Goal: Transaction & Acquisition: Purchase product/service

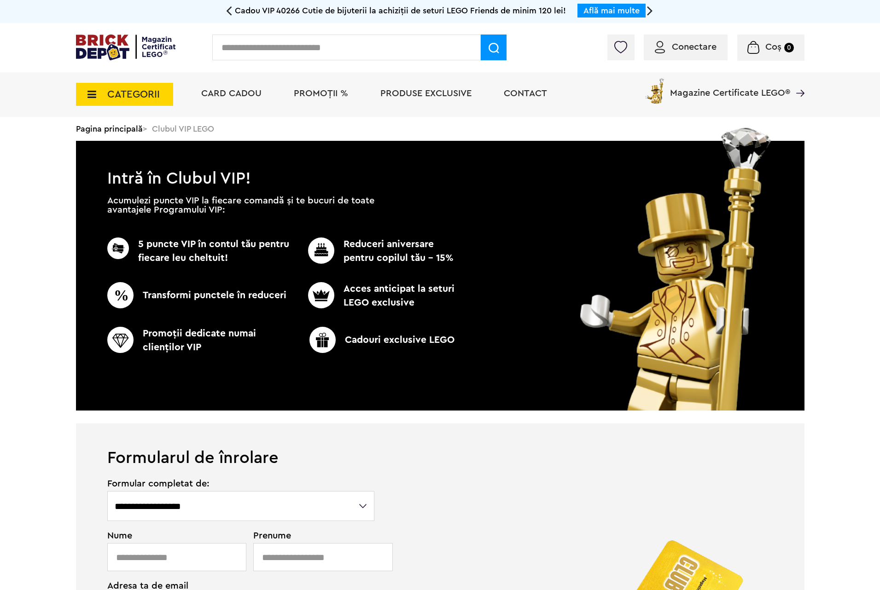
click at [245, 45] on input "text" at bounding box center [346, 48] width 268 height 26
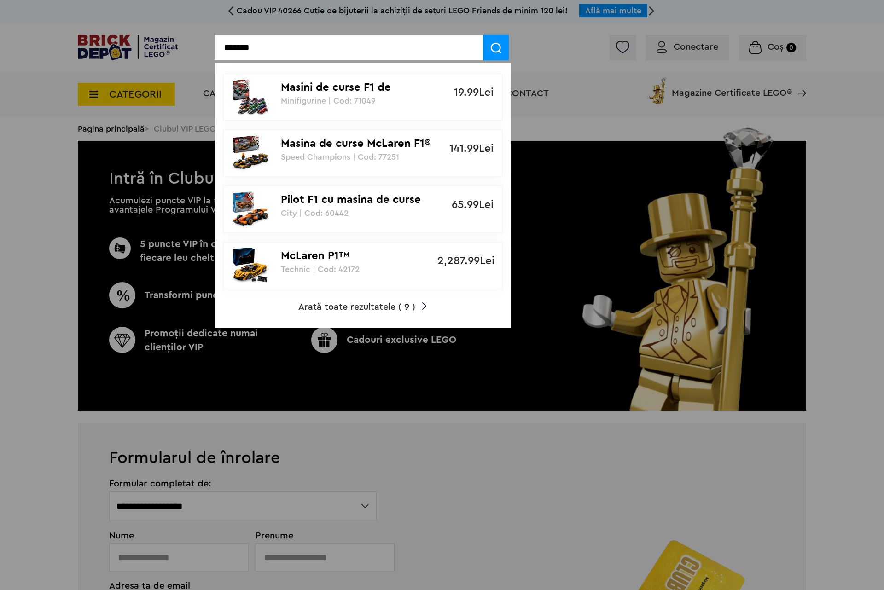
type input "*******"
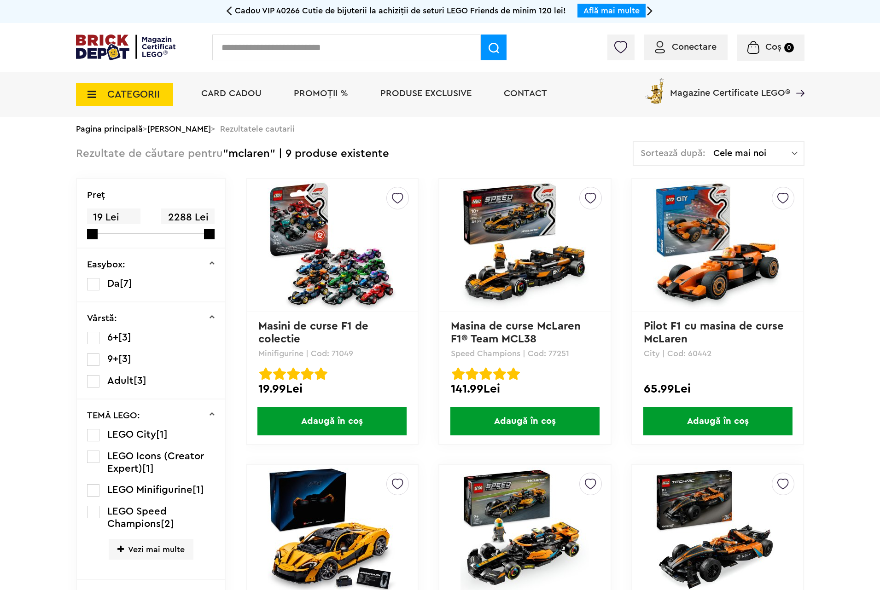
click at [547, 273] on img at bounding box center [525, 245] width 129 height 129
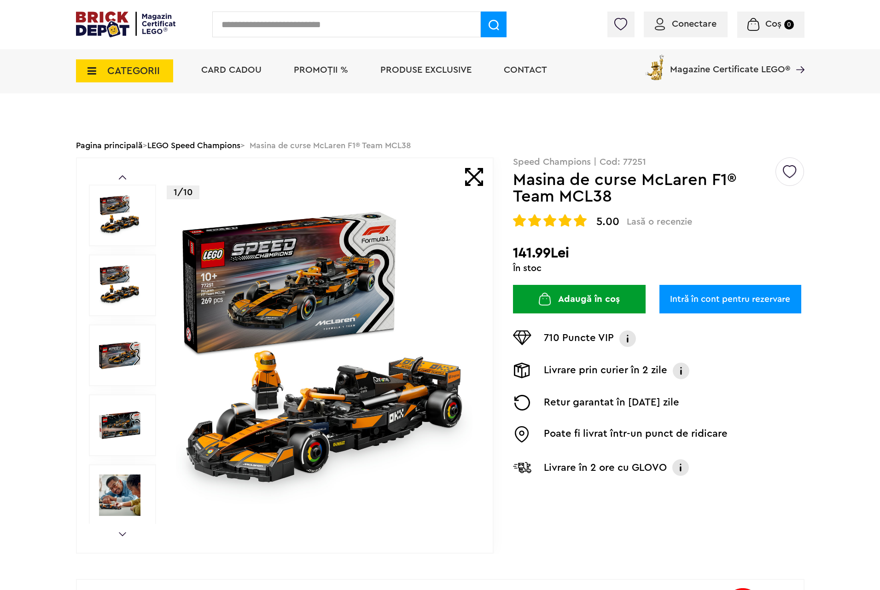
scroll to position [207, 0]
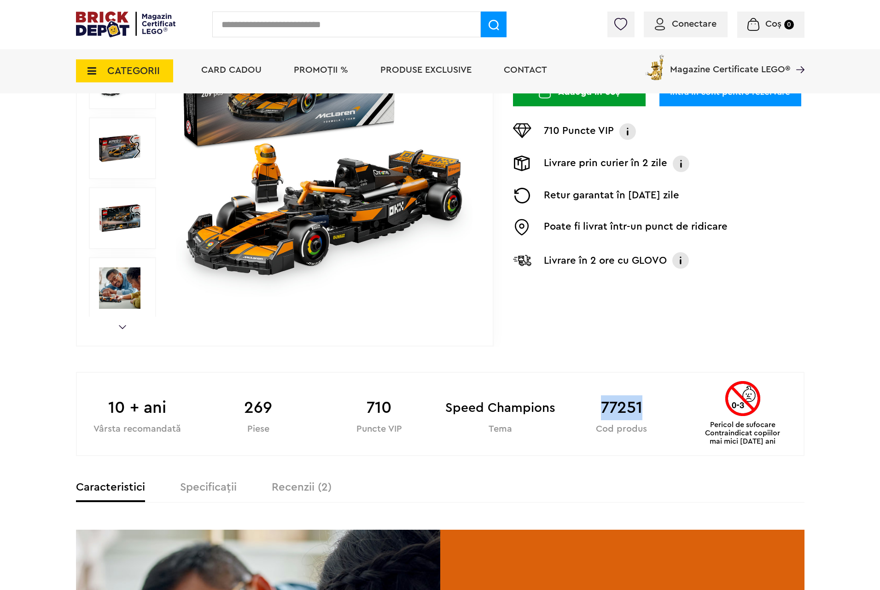
drag, startPoint x: 602, startPoint y: 404, endPoint x: 642, endPoint y: 409, distance: 40.4
click at [642, 409] on b "77251" at bounding box center [621, 408] width 121 height 25
copy b "77251"
